Goal: Task Accomplishment & Management: Manage account settings

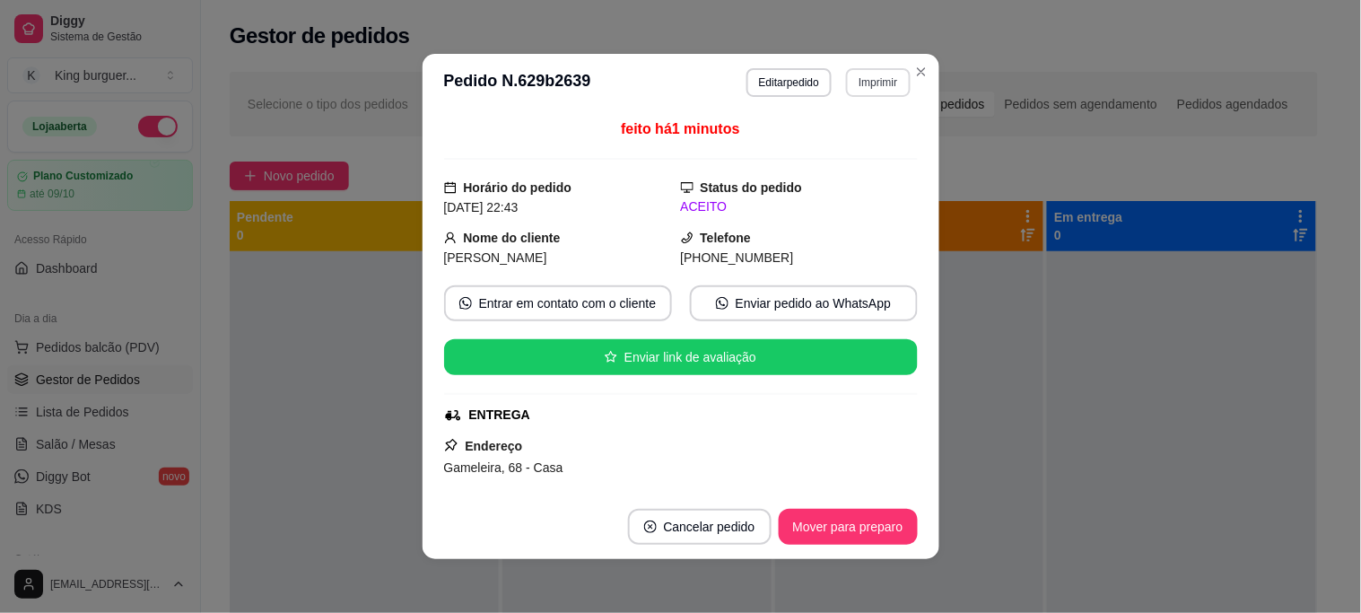
click at [869, 90] on button "Imprimir" at bounding box center [878, 82] width 64 height 29
click at [846, 140] on button "IMPRESSORA" at bounding box center [840, 146] width 126 height 28
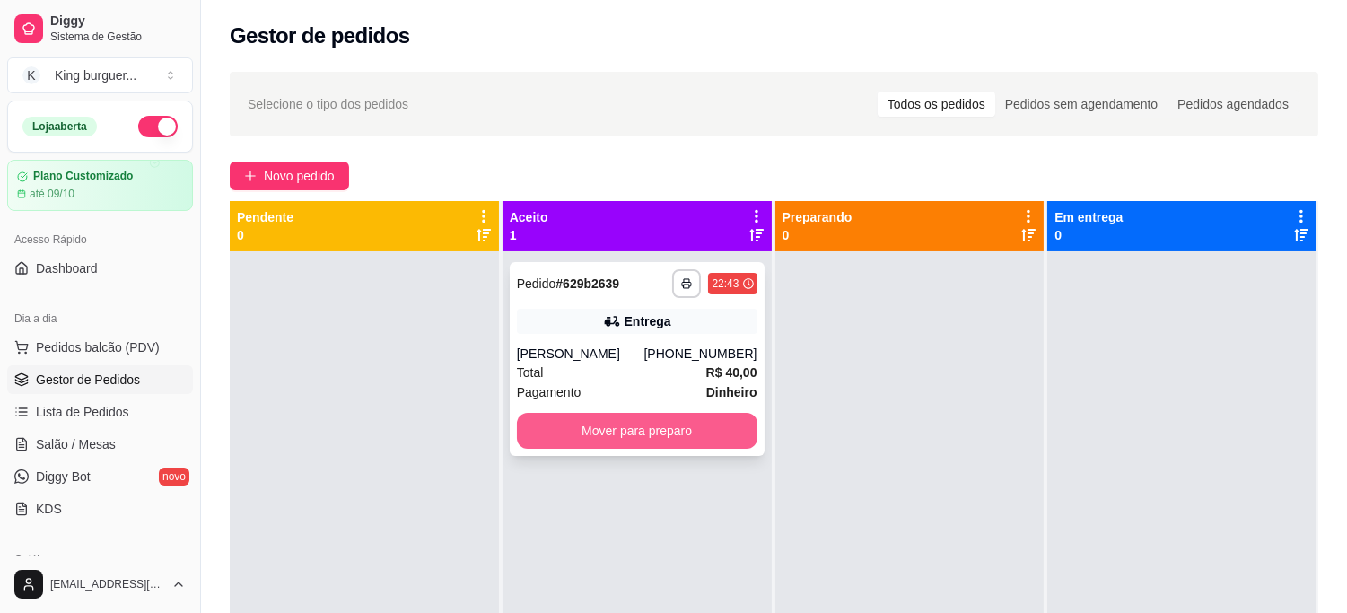
click at [674, 417] on button "Mover para preparo" at bounding box center [637, 431] width 240 height 36
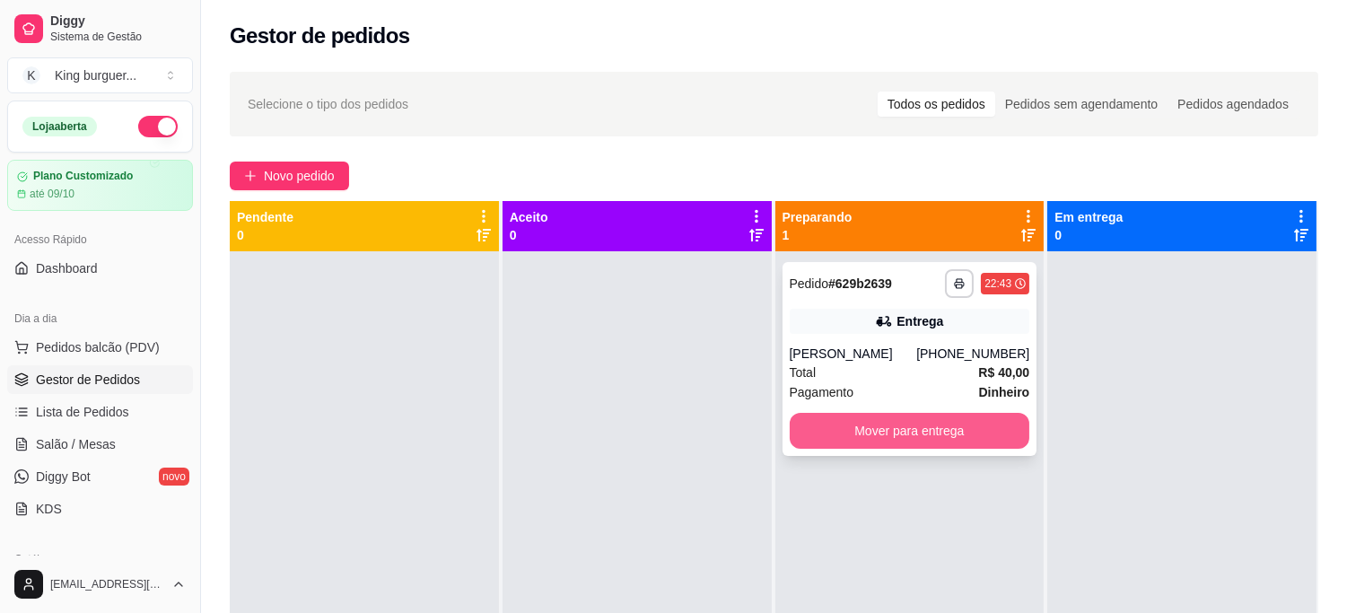
click at [886, 427] on button "Mover para entrega" at bounding box center [910, 431] width 240 height 36
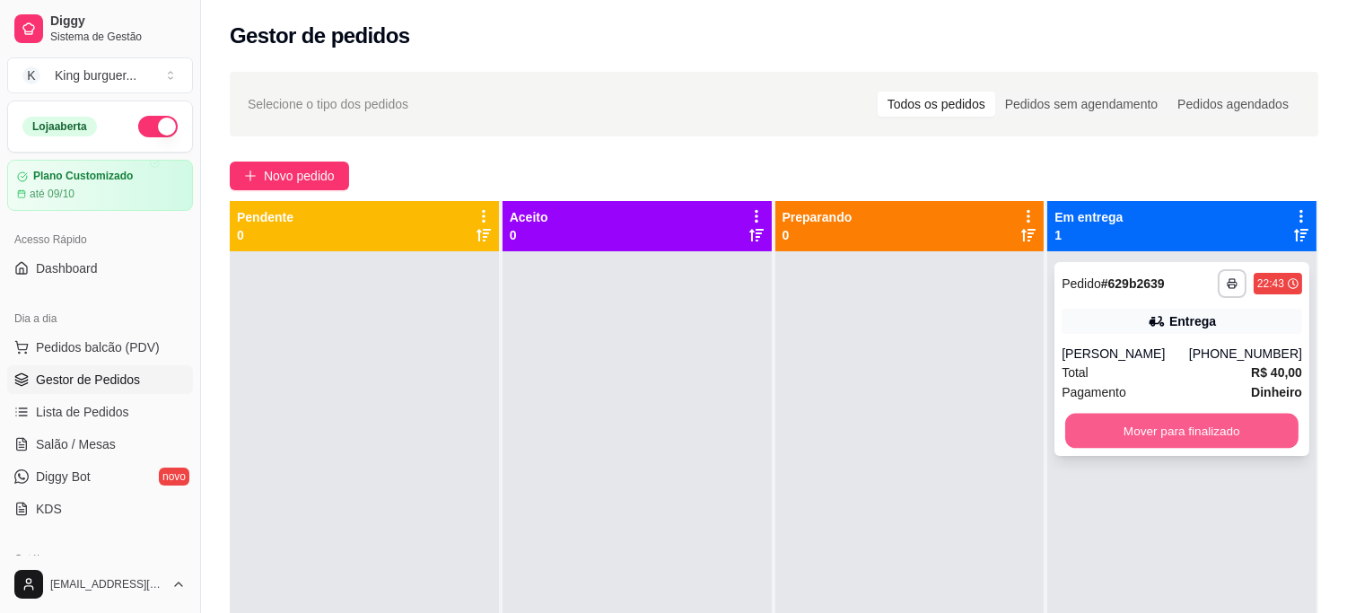
click at [1075, 429] on button "Mover para finalizado" at bounding box center [1181, 431] width 233 height 35
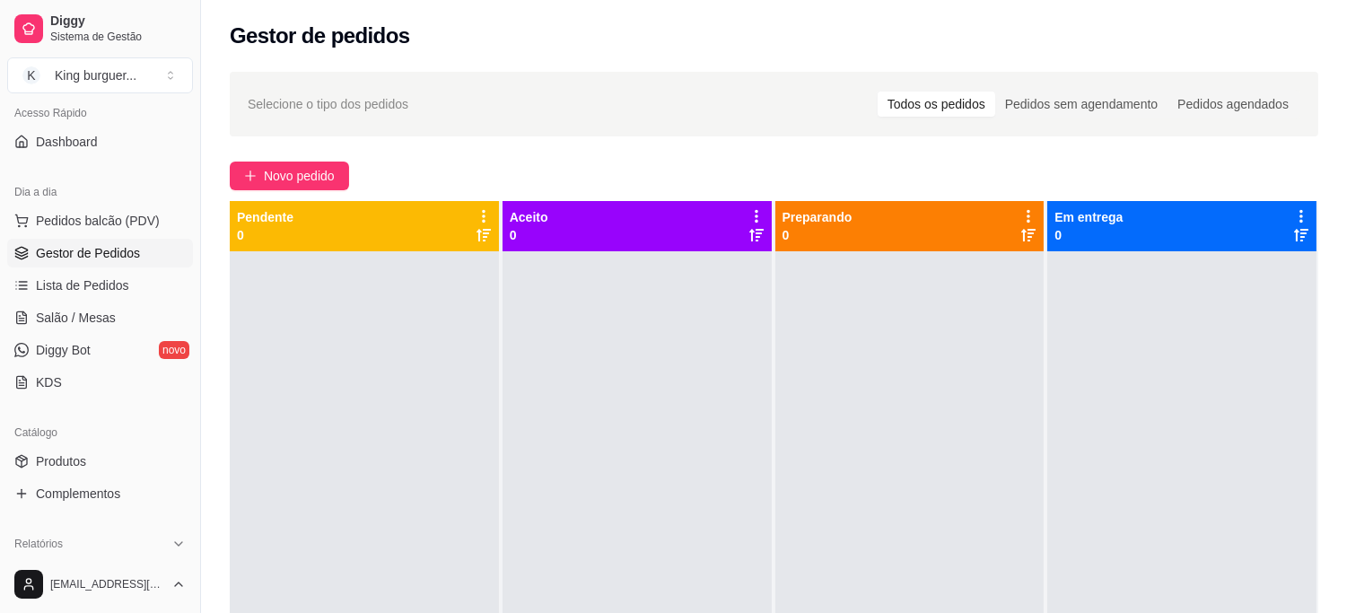
scroll to position [299, 0]
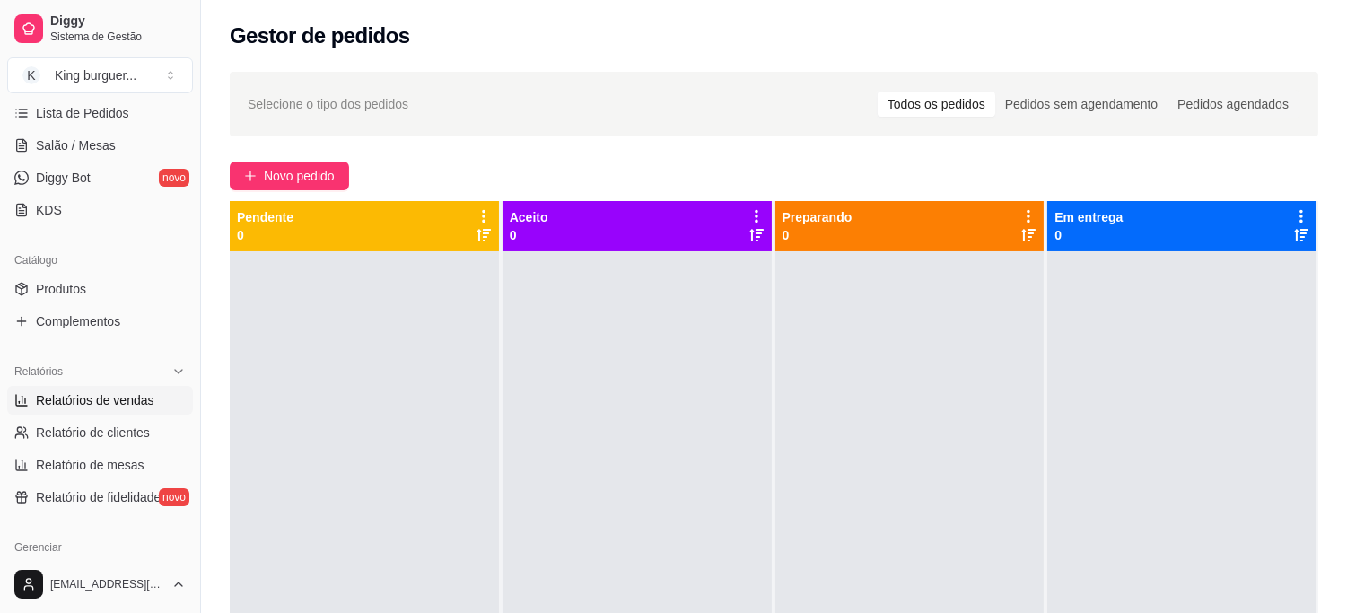
click at [129, 395] on span "Relatórios de vendas" at bounding box center [95, 400] width 118 height 18
select select "ALL"
select select "0"
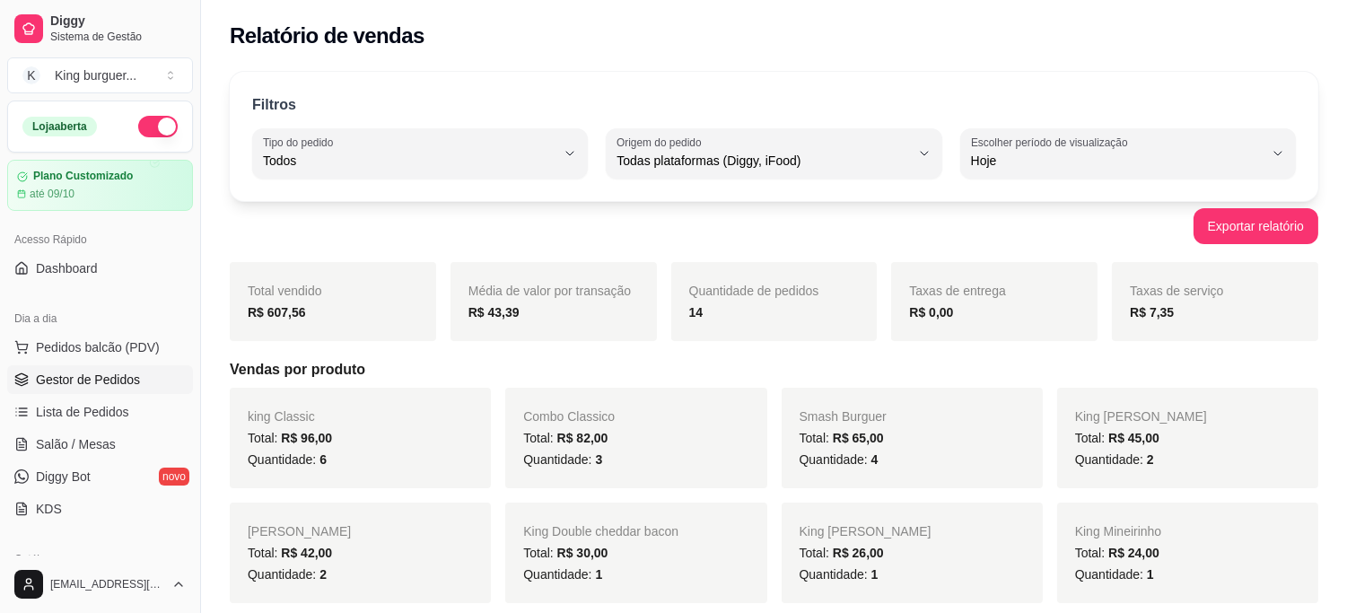
click at [112, 378] on span "Gestor de Pedidos" at bounding box center [88, 380] width 104 height 18
